Goal: Task Accomplishment & Management: Manage account settings

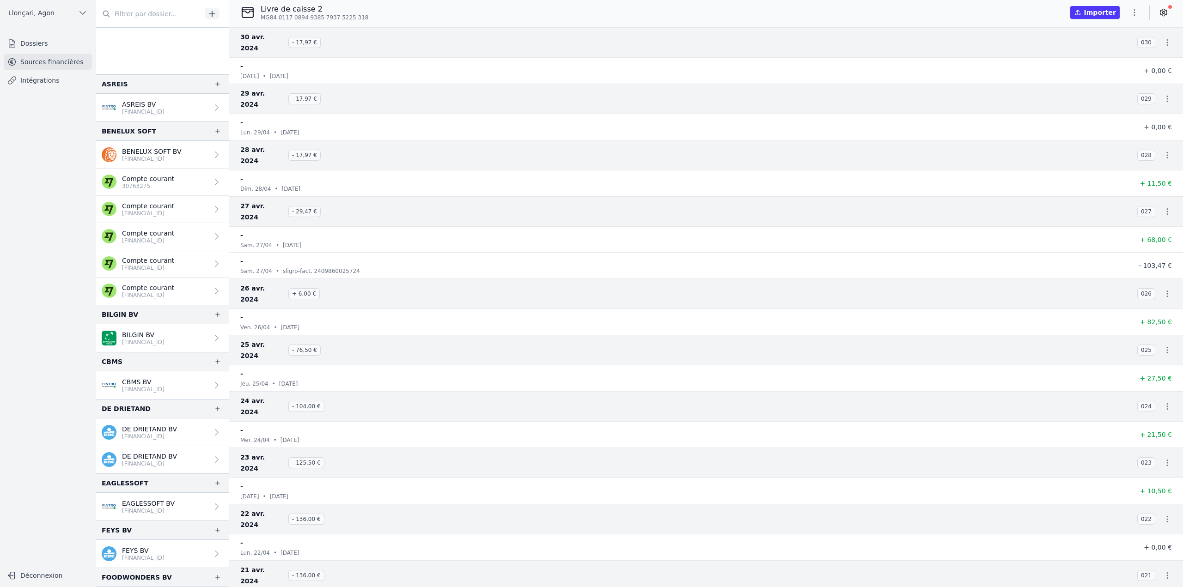
scroll to position [128, 0]
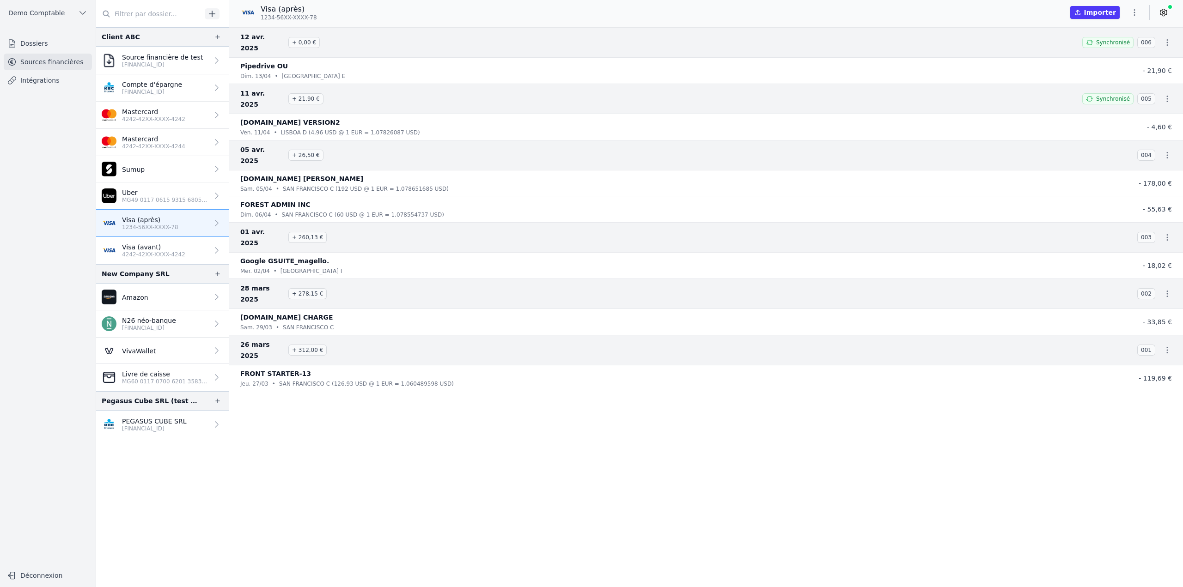
click at [180, 423] on link "PEGASUS CUBE SRL [FINANCIAL_ID]" at bounding box center [162, 425] width 133 height 28
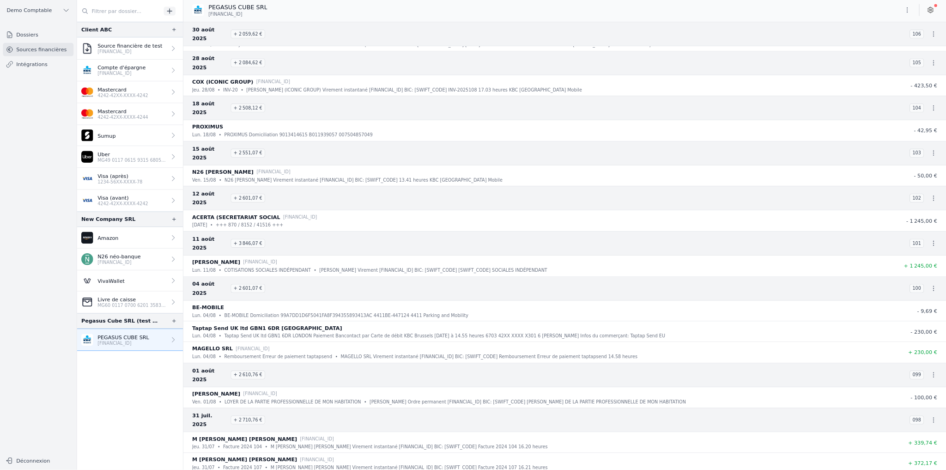
scroll to position [323, 0]
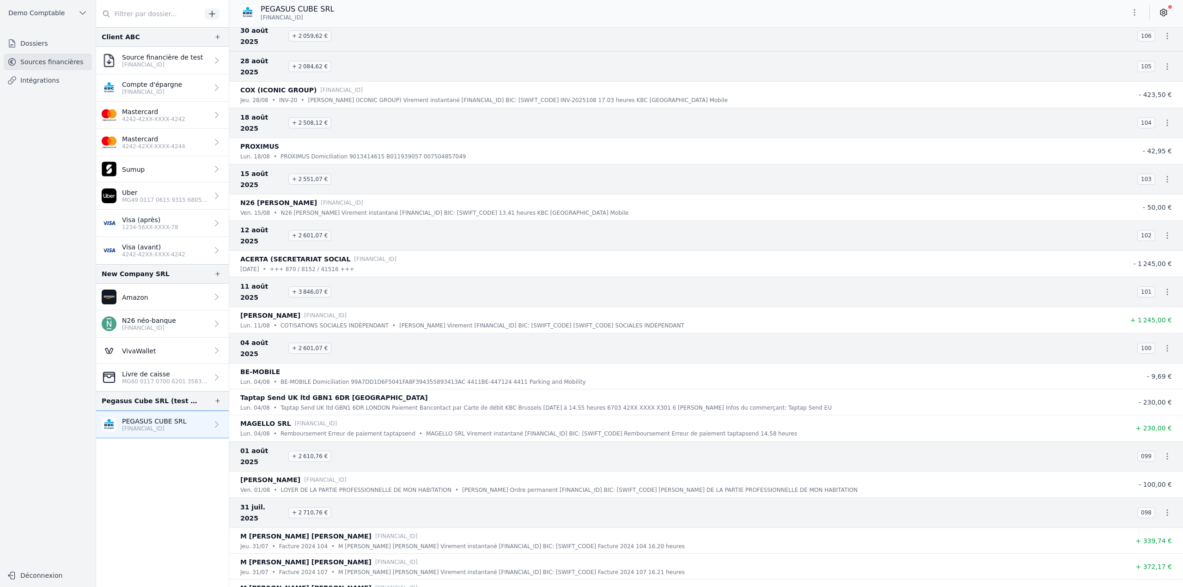
click at [178, 91] on link "Compte d'épargne BE33 7360 5969 2046" at bounding box center [162, 87] width 133 height 27
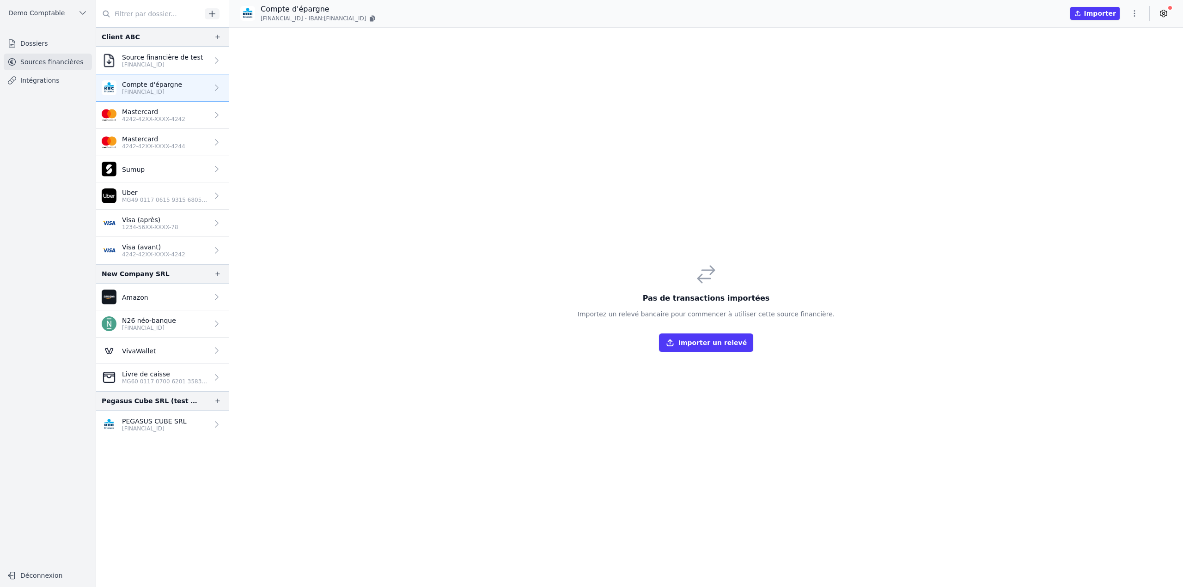
click at [1142, 15] on button "button" at bounding box center [1134, 13] width 18 height 15
click at [1121, 36] on button "Renommer" at bounding box center [1112, 32] width 67 height 17
click at [327, 9] on input "Compte d'épargne" at bounding box center [309, 9] width 96 height 11
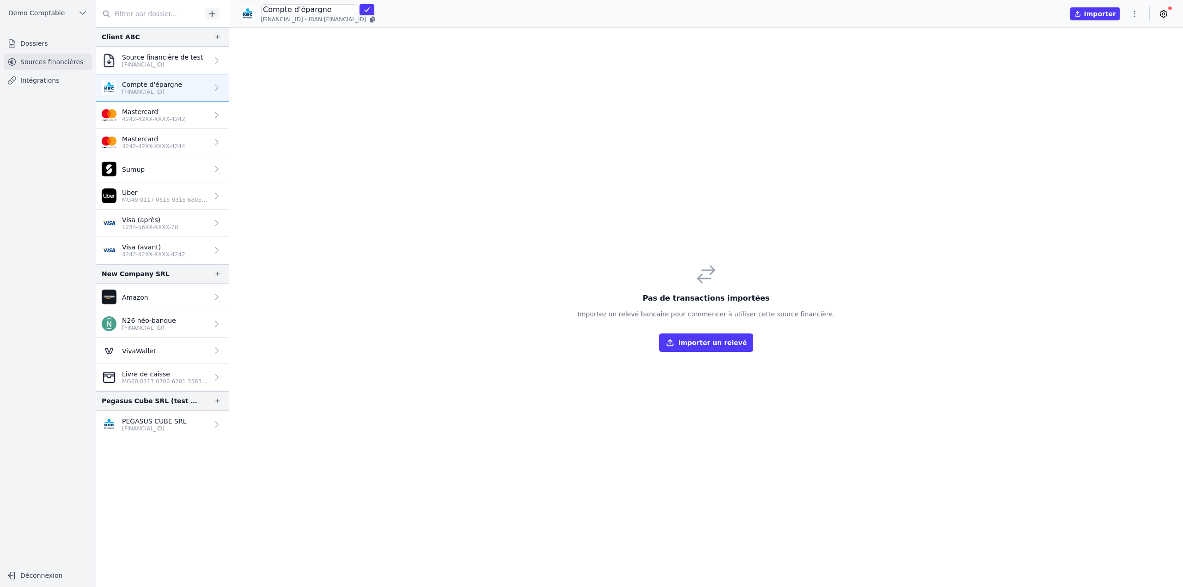
type input "K"
type input "ABC - KBC Brussels"
click button "submit" at bounding box center [366, 9] width 15 height 11
click at [176, 426] on p "BE33 7360 5969 2046" at bounding box center [154, 428] width 65 height 7
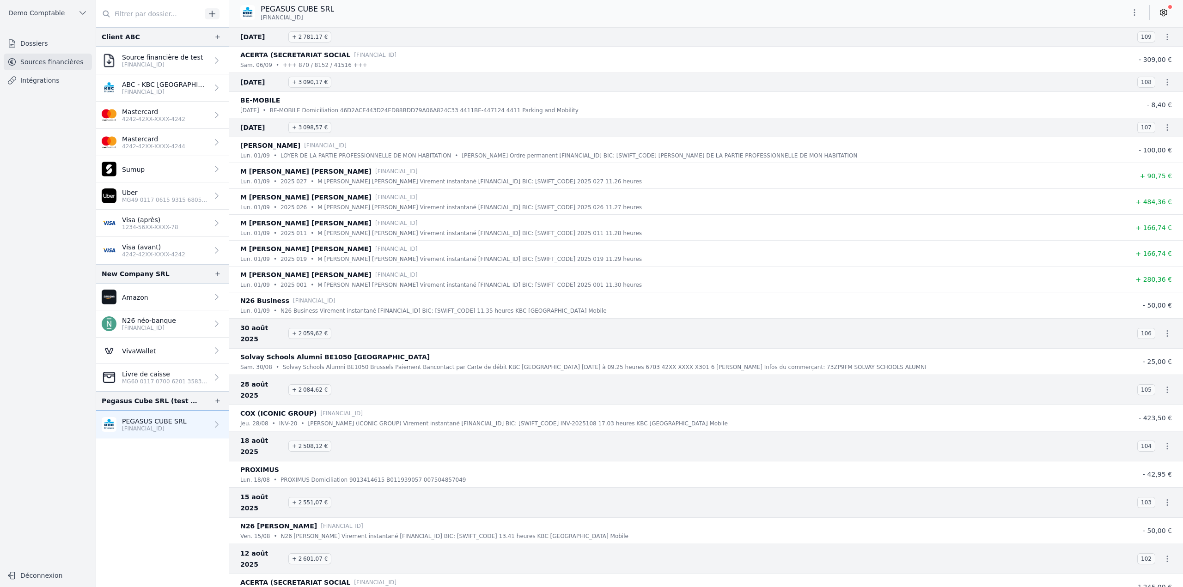
click at [1137, 11] on icon "button" at bounding box center [1134, 12] width 9 height 9
click at [1117, 49] on button "Exporter" at bounding box center [1112, 49] width 67 height 17
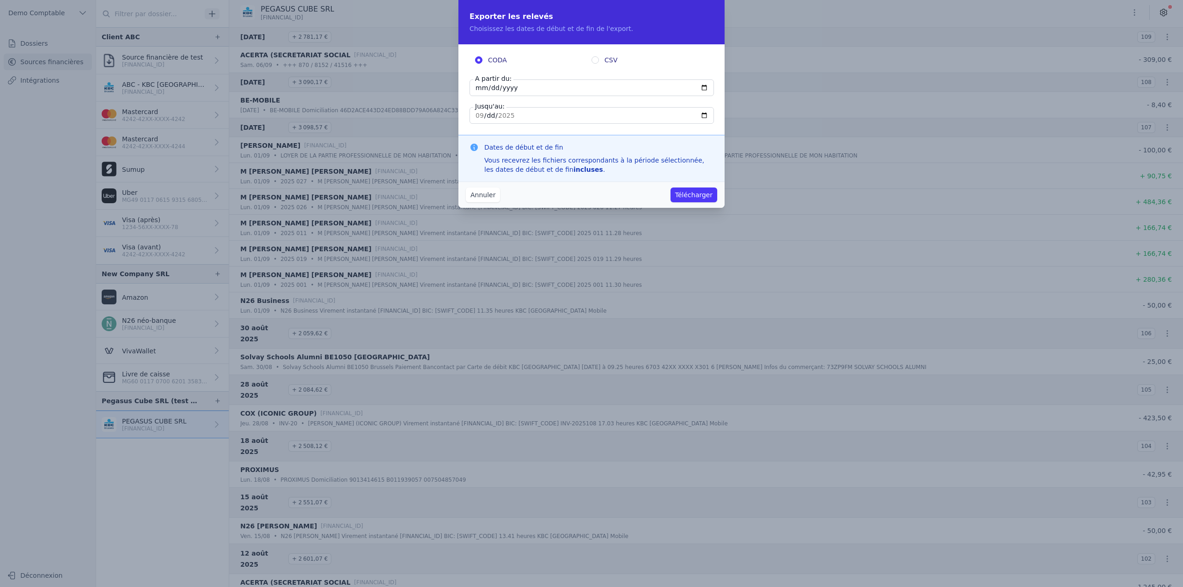
click at [594, 60] on input "CSV" at bounding box center [594, 59] width 7 height 7
radio input "true"
radio input "false"
click at [516, 87] on input "2025-09-06" at bounding box center [591, 87] width 244 height 17
click at [508, 88] on input "2025-09-06" at bounding box center [591, 87] width 244 height 17
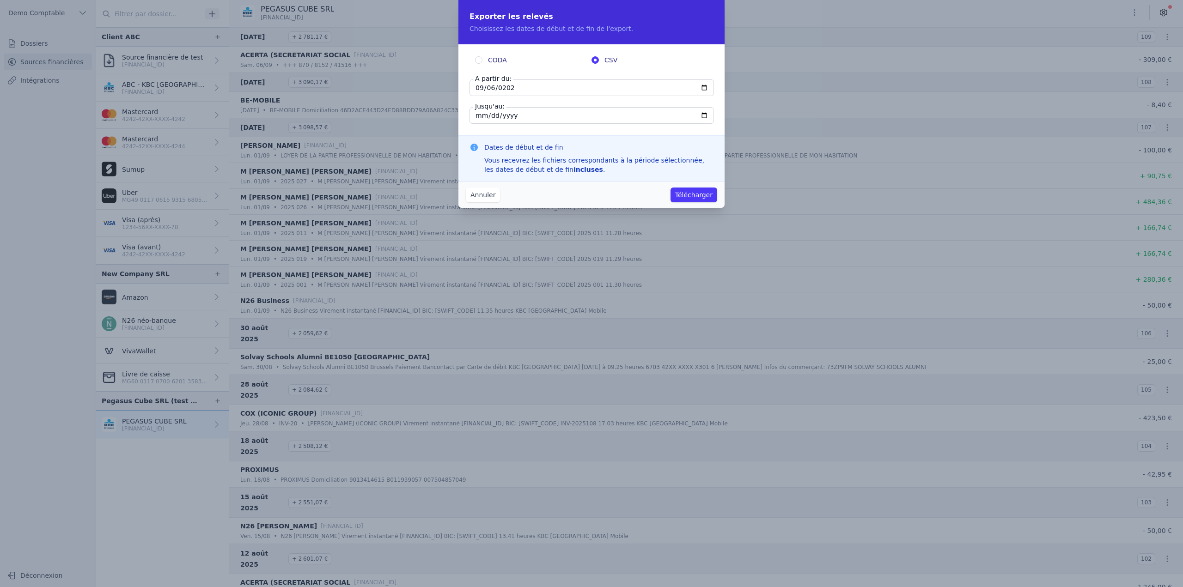
type input "2020-09-06"
click at [708, 197] on button "Télécharger" at bounding box center [693, 195] width 47 height 15
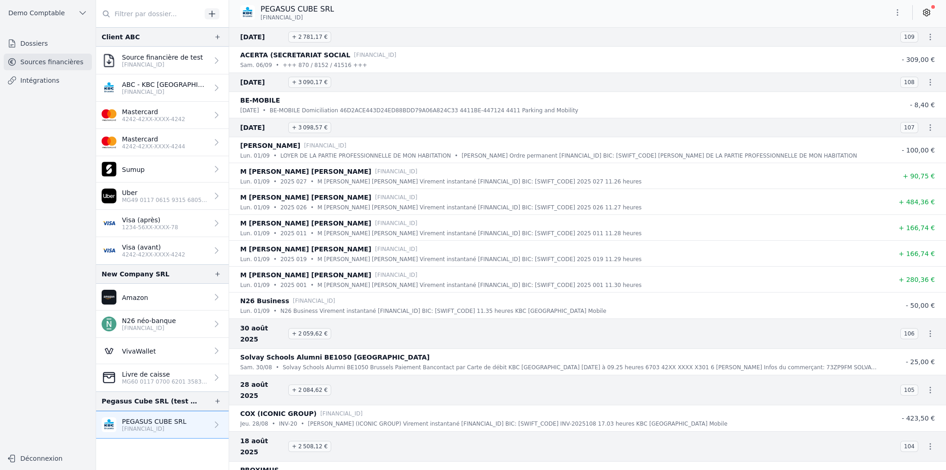
click at [900, 11] on icon "button" at bounding box center [897, 12] width 9 height 9
click at [872, 50] on button "Exporter" at bounding box center [875, 49] width 67 height 17
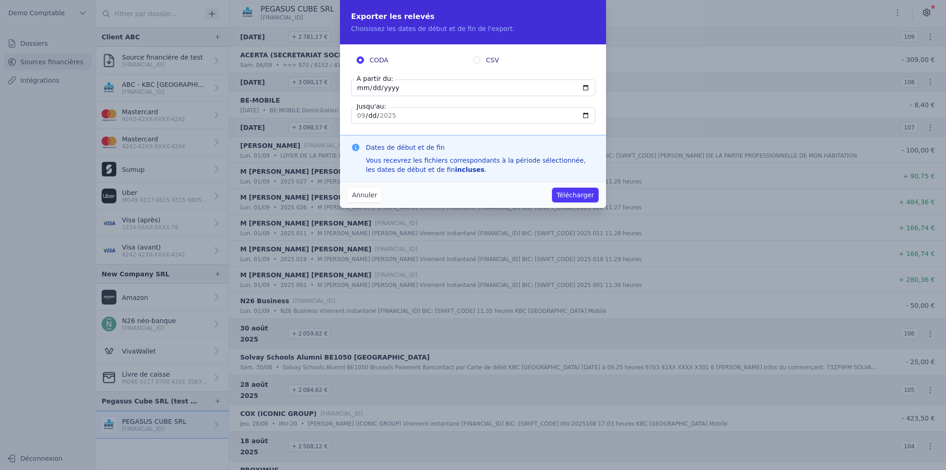
click at [368, 199] on button "Annuler" at bounding box center [364, 195] width 34 height 15
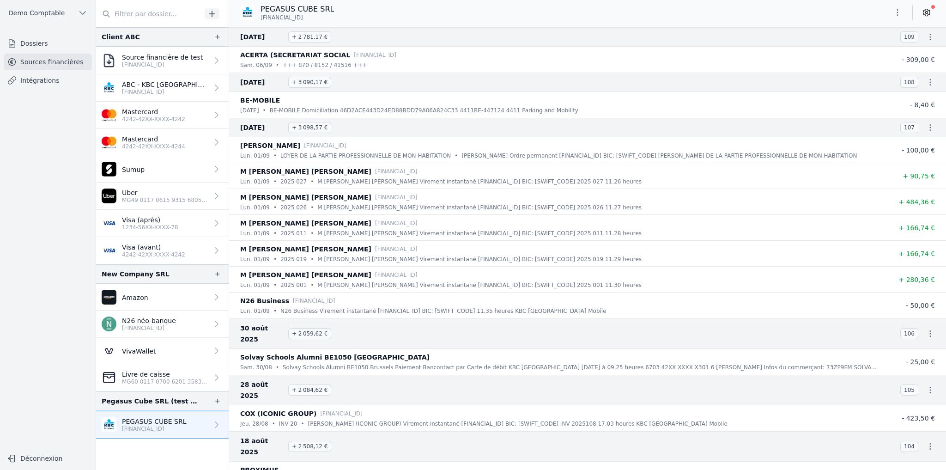
click at [926, 12] on icon at bounding box center [927, 13] width 2 height 2
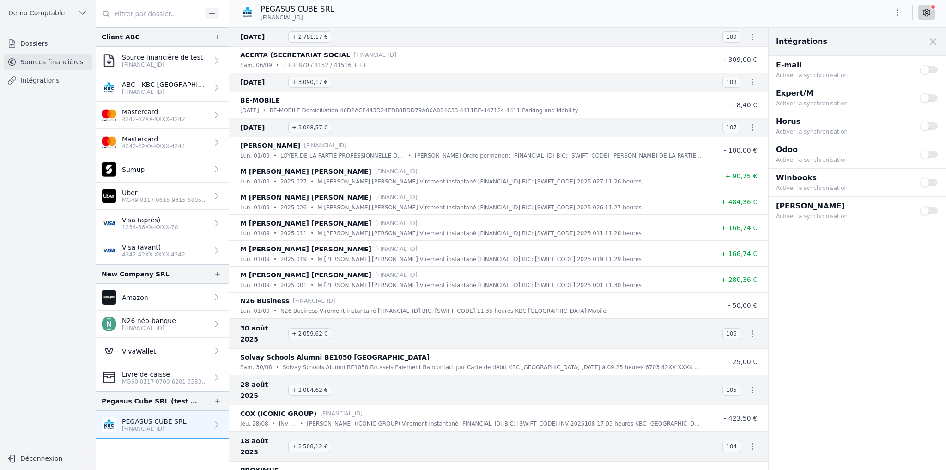
click at [48, 83] on link "Intégrations" at bounding box center [48, 80] width 88 height 17
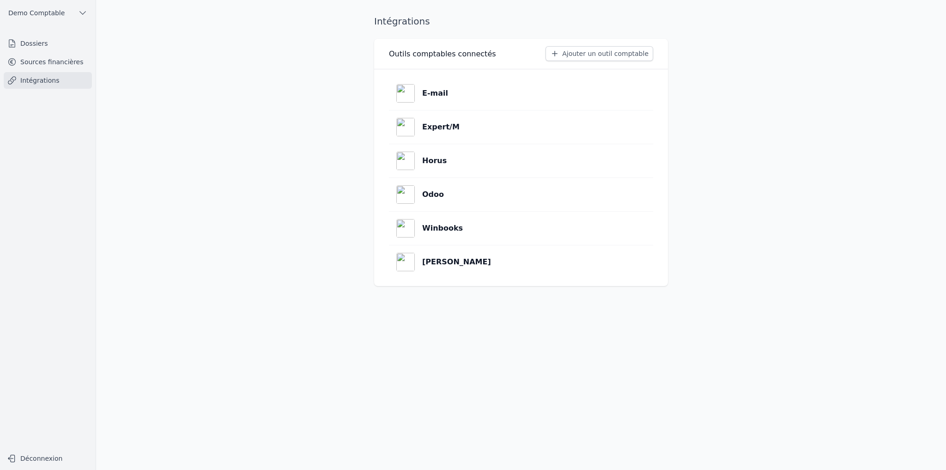
click at [574, 55] on button "Ajouter un outil comptable" at bounding box center [600, 53] width 108 height 15
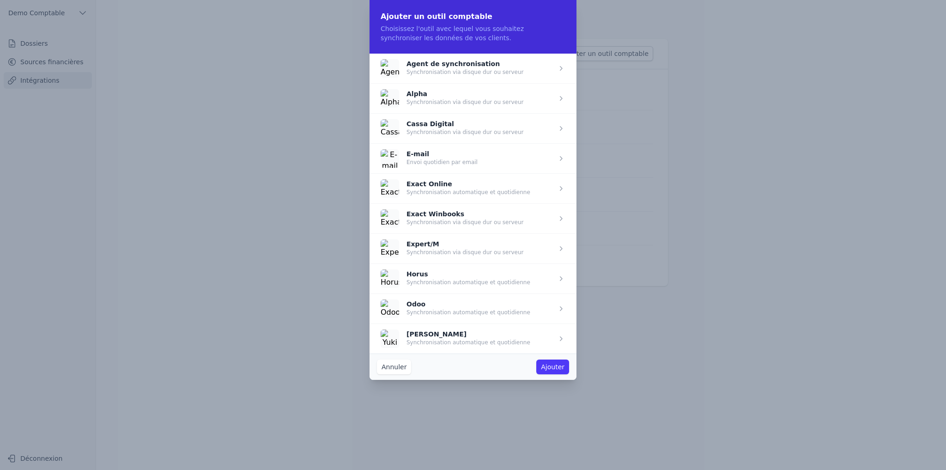
drag, startPoint x: 408, startPoint y: 63, endPoint x: 435, endPoint y: 67, distance: 26.5
click at [435, 67] on span "button" at bounding box center [473, 68] width 207 height 30
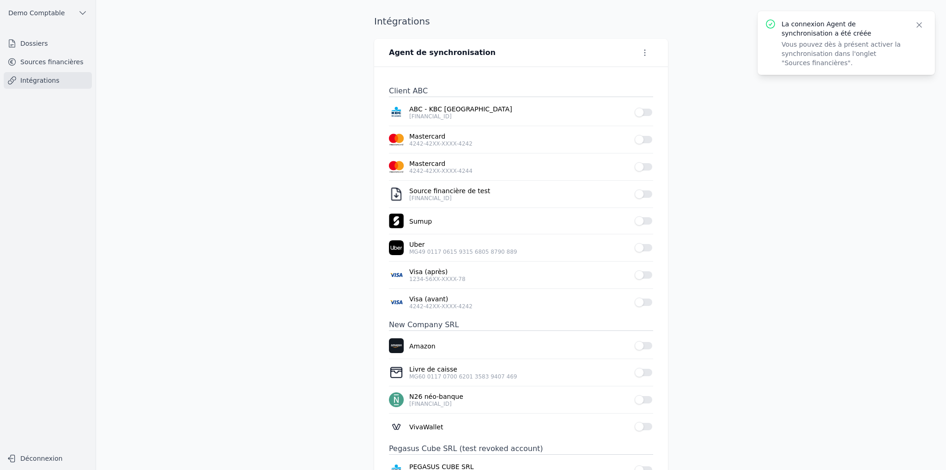
click at [647, 54] on icon "button" at bounding box center [644, 52] width 9 height 9
click at [637, 86] on button "Supprimer" at bounding box center [628, 88] width 57 height 17
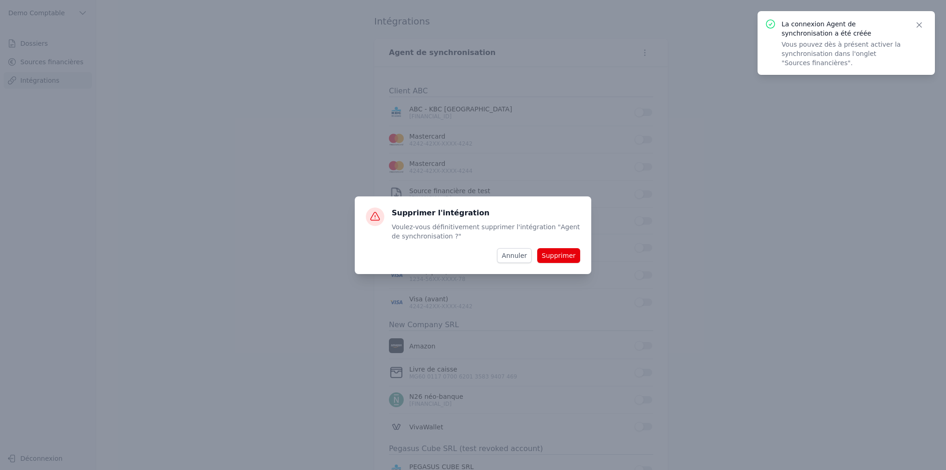
click at [567, 255] on button "Supprimer" at bounding box center [558, 255] width 43 height 15
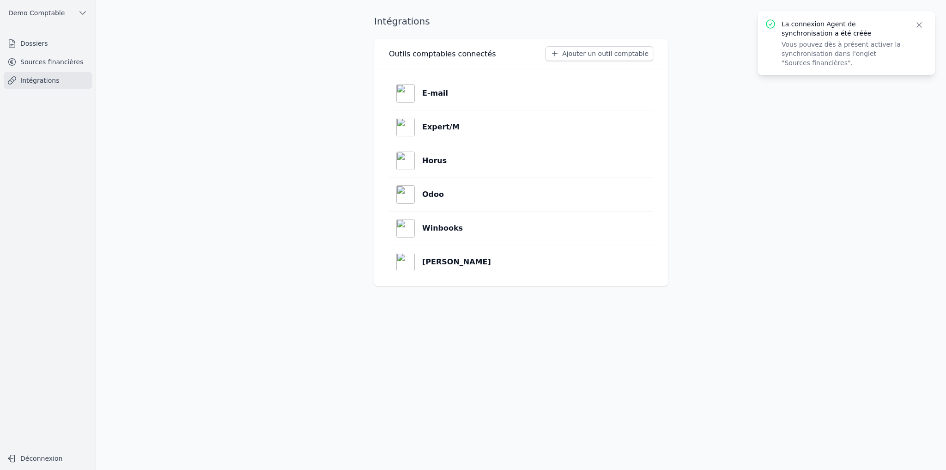
click at [602, 46] on button "Ajouter un outil comptable" at bounding box center [600, 53] width 108 height 15
click at [35, 63] on link "Sources financières" at bounding box center [48, 62] width 88 height 17
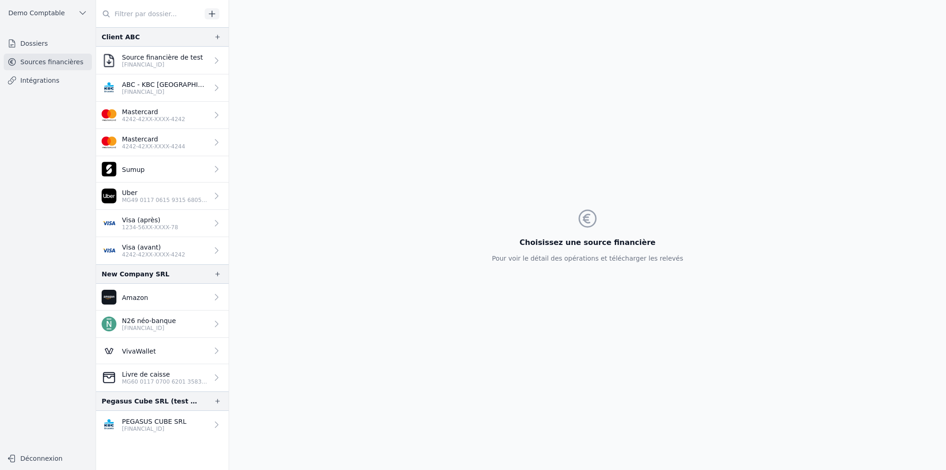
click at [152, 91] on p "BE33 7360 5969 2046" at bounding box center [165, 91] width 86 height 7
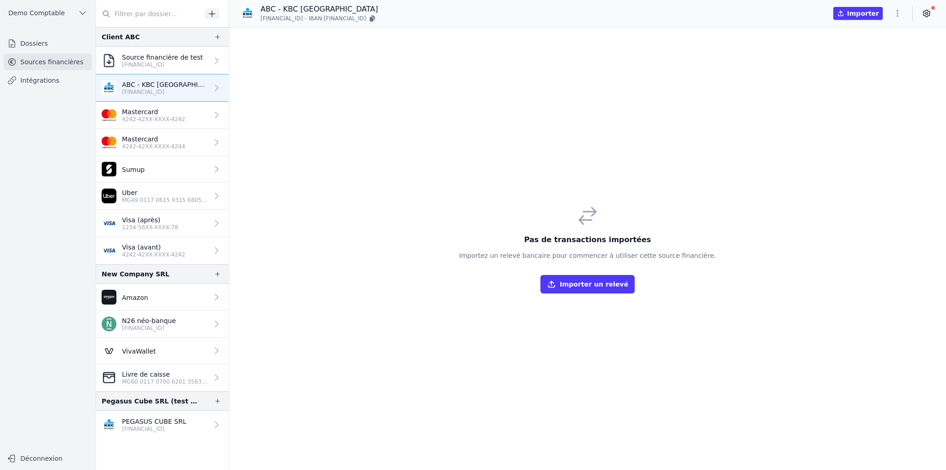
click at [177, 429] on p "BE33 7360 5969 2046" at bounding box center [154, 428] width 65 height 7
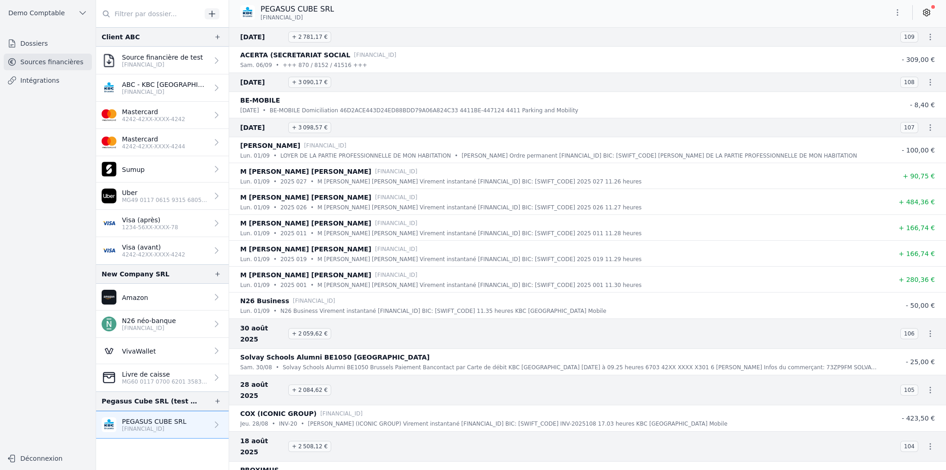
click at [29, 44] on link "Dossiers" at bounding box center [48, 43] width 88 height 17
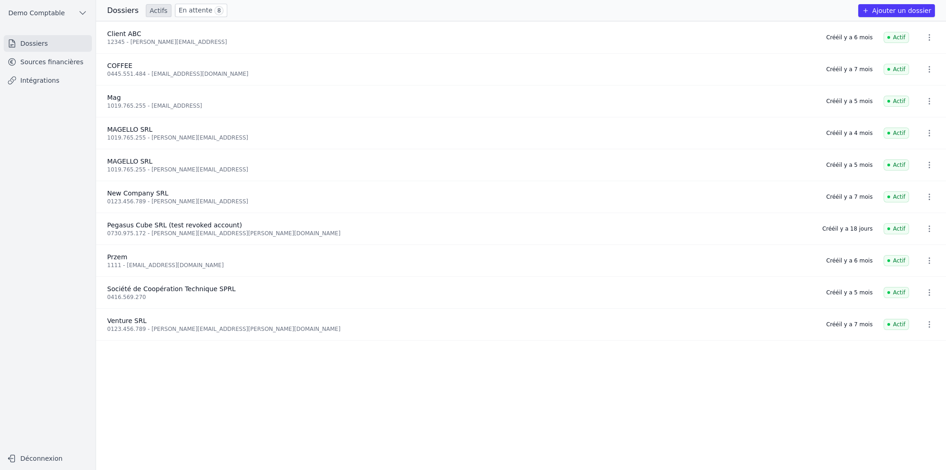
click at [879, 13] on button "Ajouter un dossier" at bounding box center [896, 10] width 77 height 13
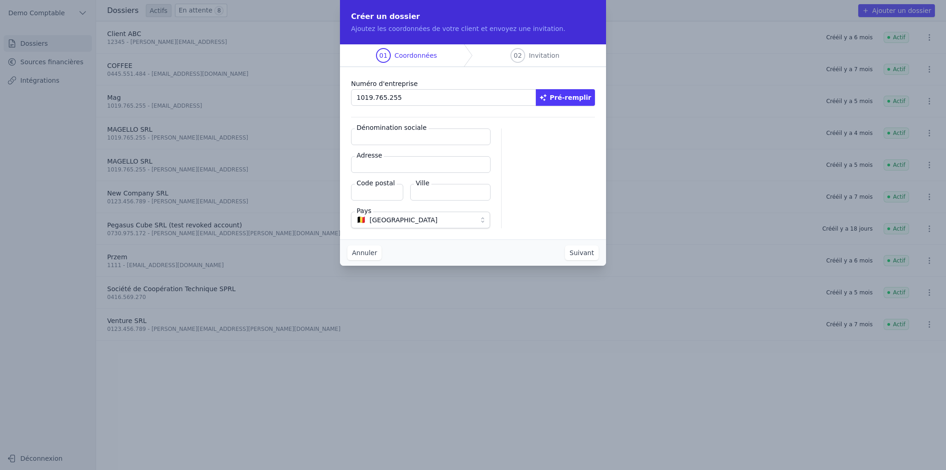
type input "1019.765.255"
click at [581, 96] on button "Pré-remplir" at bounding box center [565, 97] width 59 height 17
type input "MAGELLO SRL"
type input "Avenue du Derby 30/16"
type input "1050"
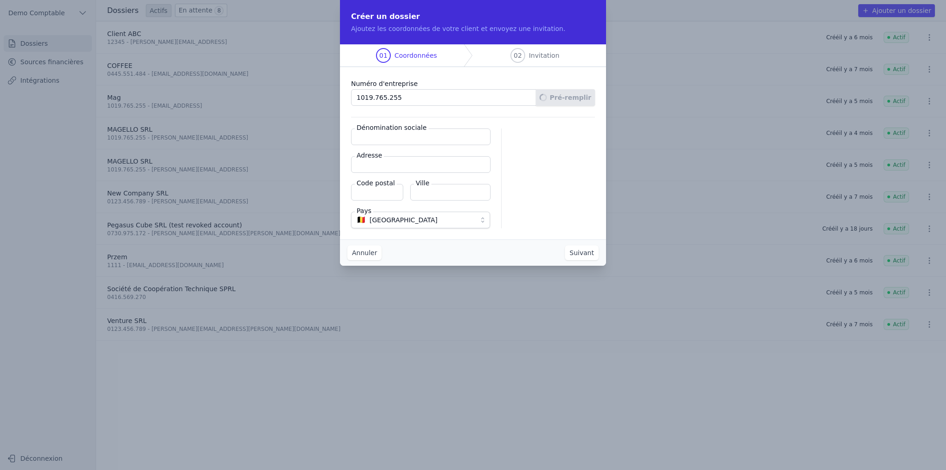
type input "Ixelles"
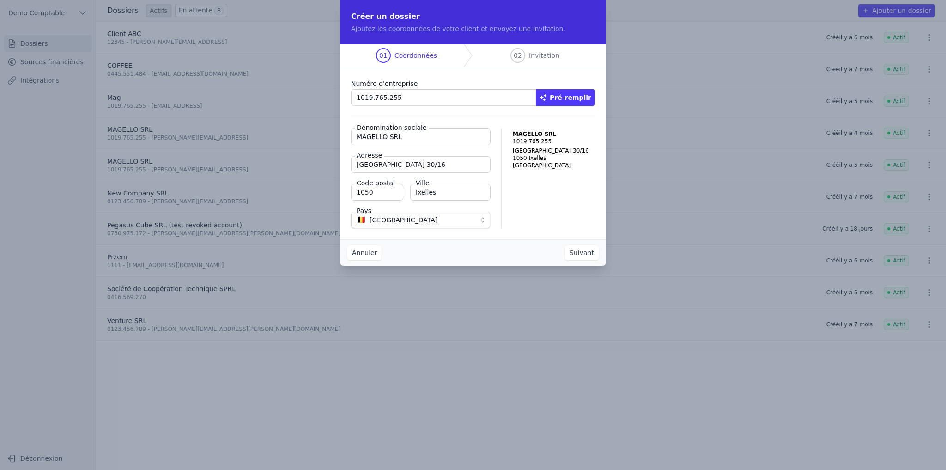
click at [585, 257] on button "Suivant" at bounding box center [582, 252] width 34 height 15
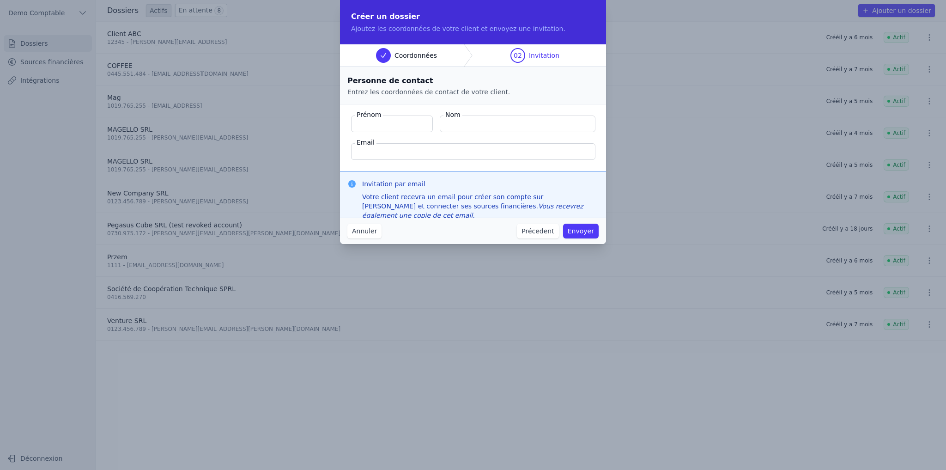
click at [370, 229] on button "Annuler" at bounding box center [364, 231] width 34 height 15
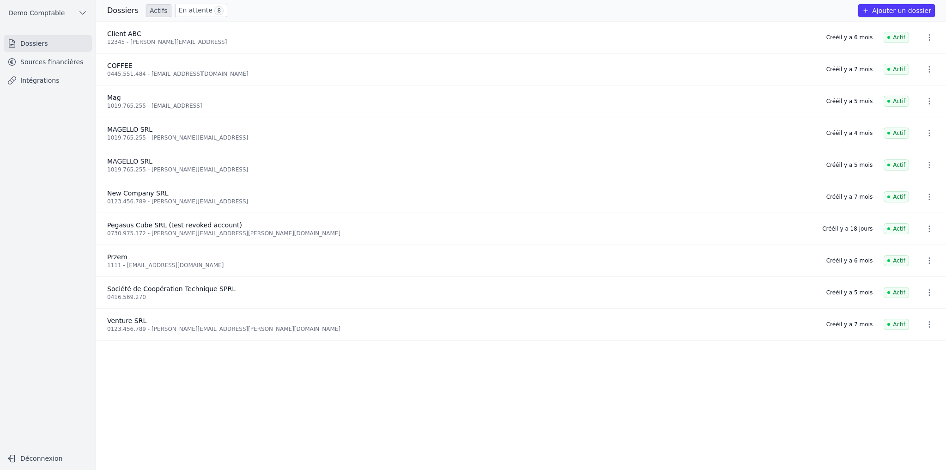
click at [35, 60] on link "Sources financières" at bounding box center [48, 62] width 88 height 17
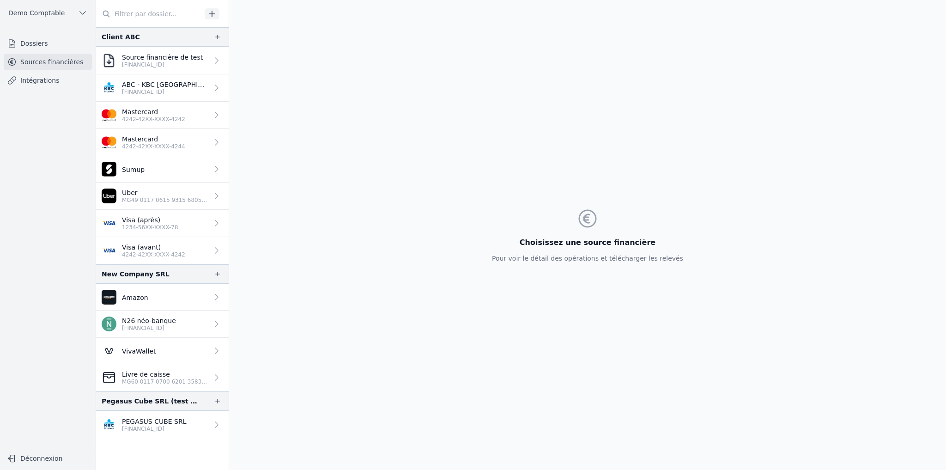
click at [179, 115] on link "Mastercard 4242-42XX-XXXX-4242" at bounding box center [162, 115] width 133 height 27
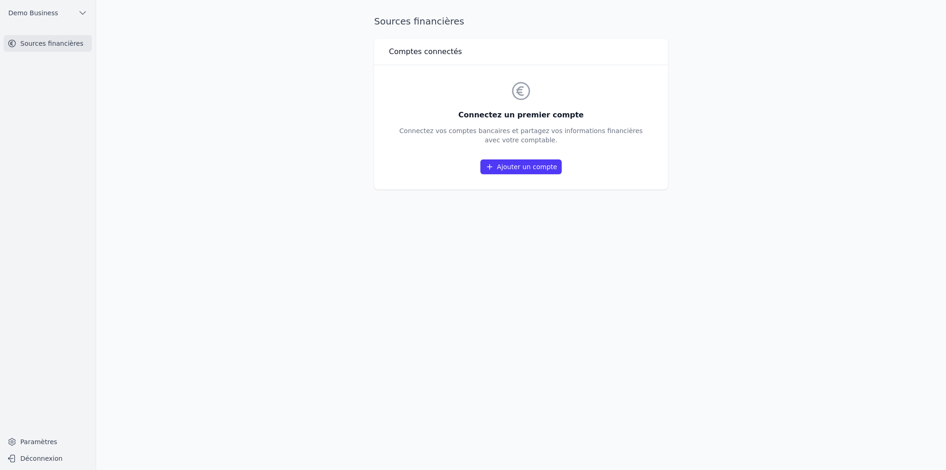
click at [521, 168] on link "Ajouter un compte" at bounding box center [520, 166] width 81 height 15
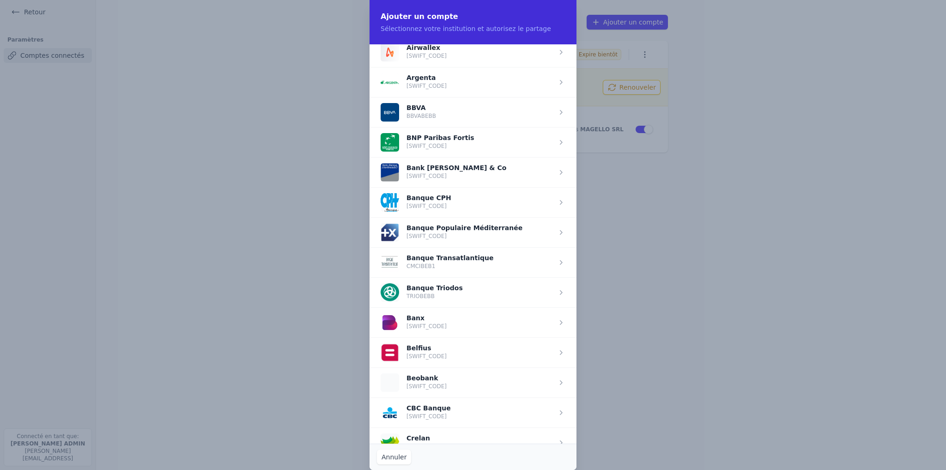
scroll to position [37, 0]
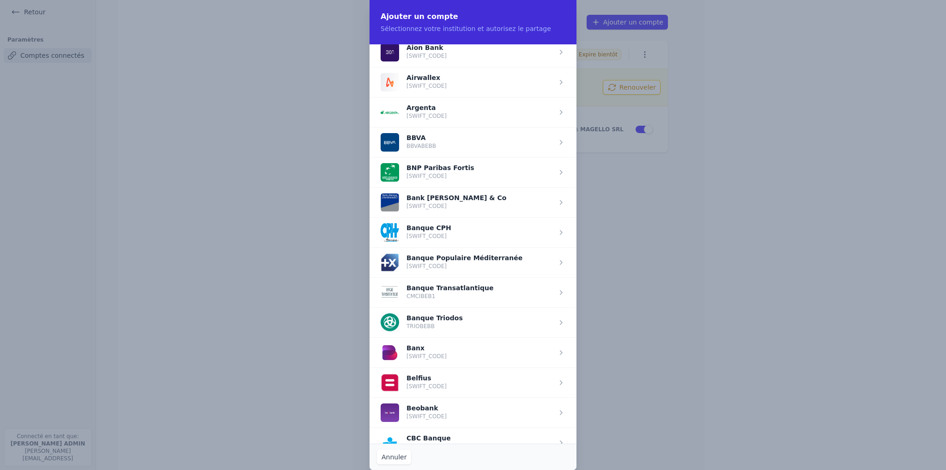
click at [438, 380] on span "button" at bounding box center [473, 382] width 207 height 30
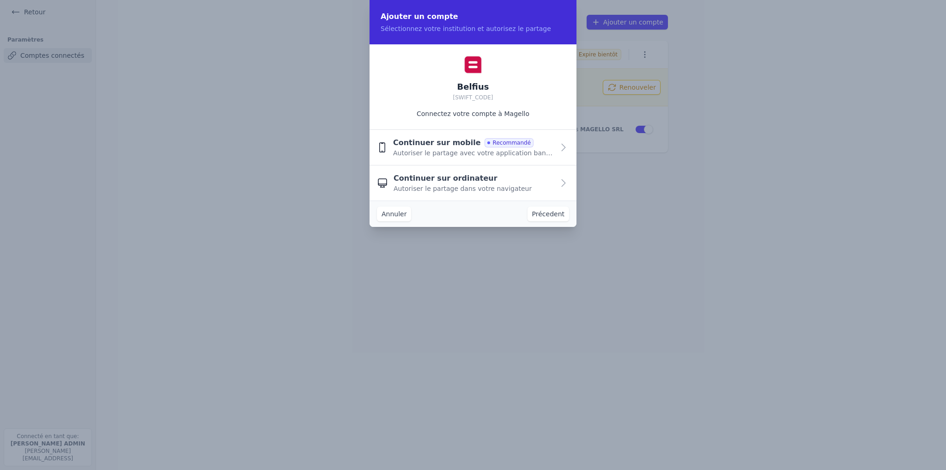
scroll to position [0, 0]
click at [434, 146] on span "Continuer sur mobile" at bounding box center [437, 142] width 88 height 11
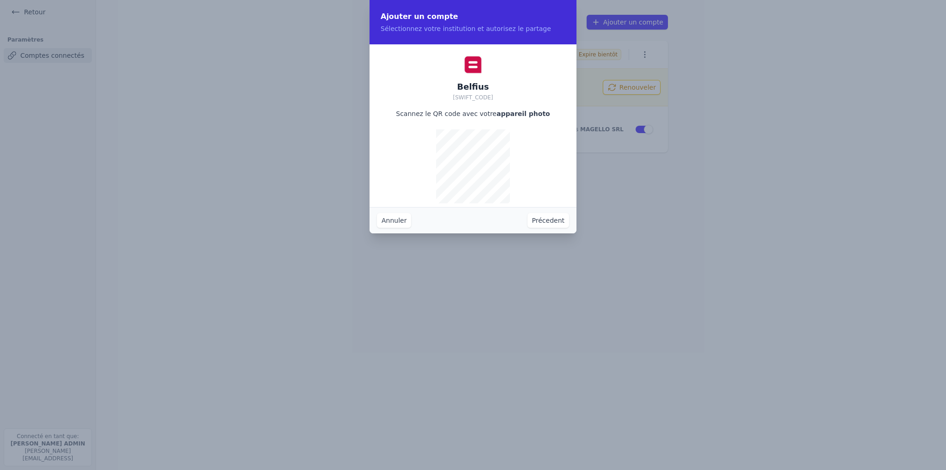
click at [539, 221] on button "Précedent" at bounding box center [549, 220] width 42 height 15
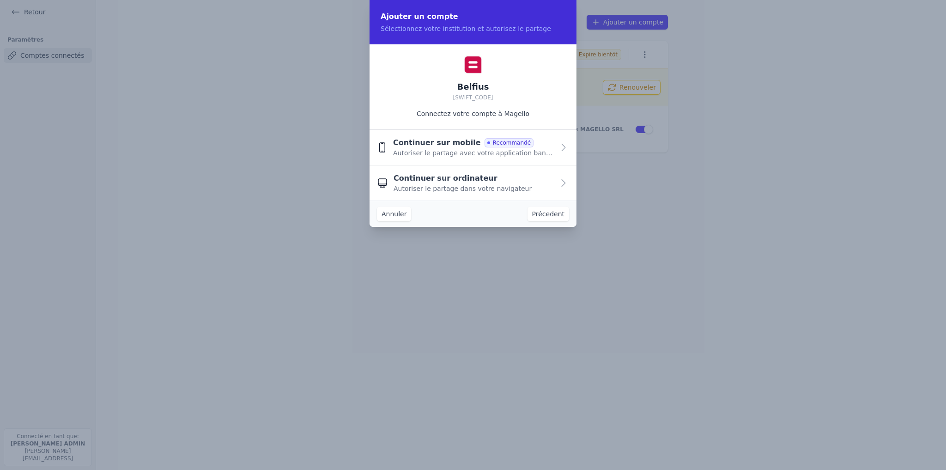
click button "Précedent" at bounding box center [549, 214] width 42 height 15
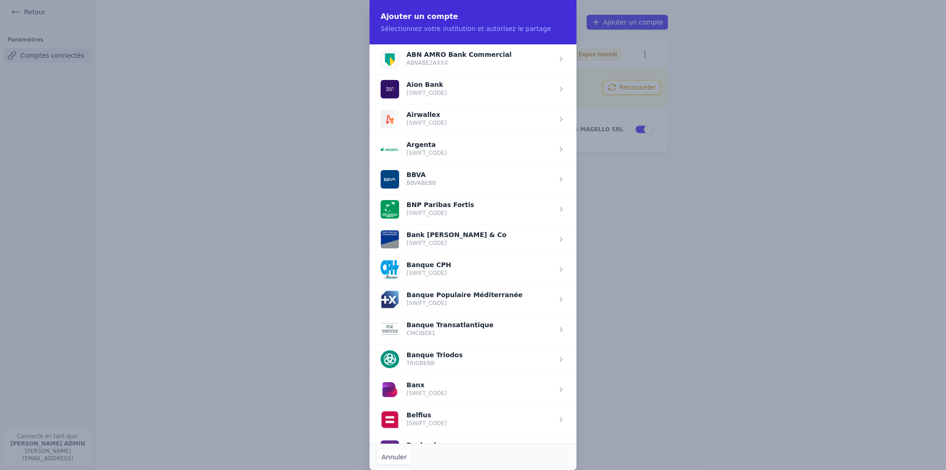
click at [459, 426] on span "button" at bounding box center [473, 419] width 207 height 30
